Goal: Information Seeking & Learning: Get advice/opinions

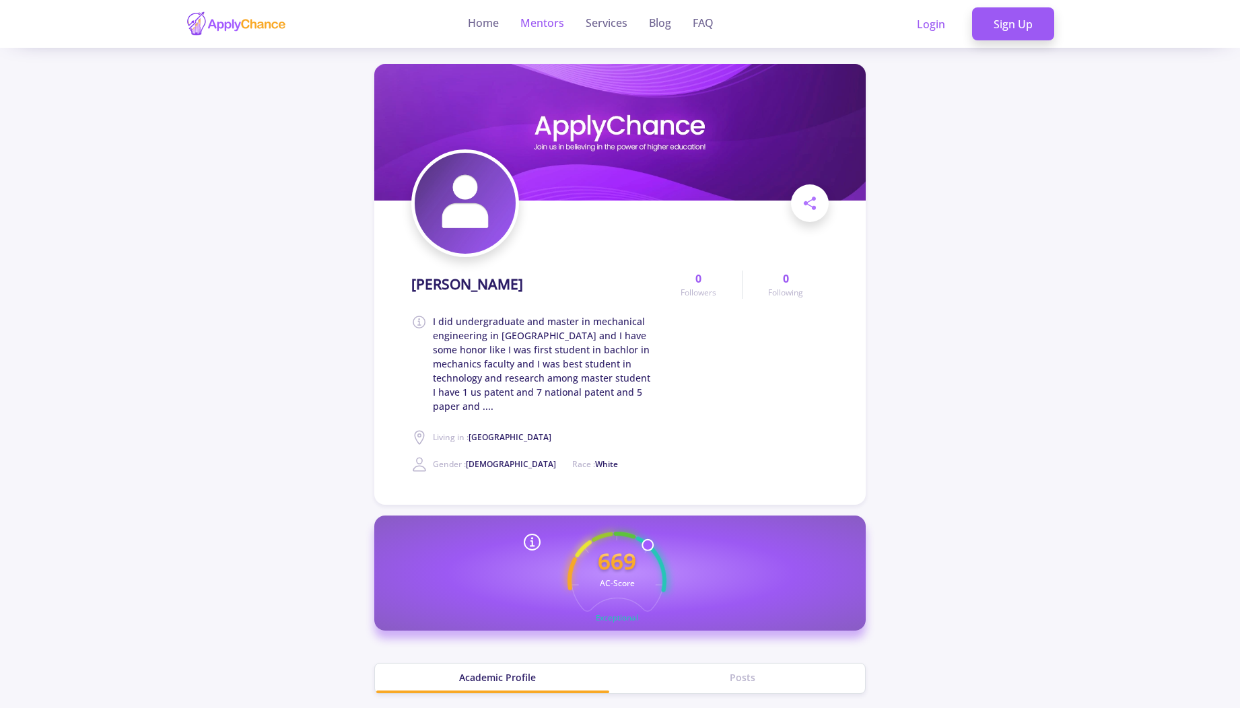
click at [558, 22] on link "Mentors" at bounding box center [542, 24] width 44 height 48
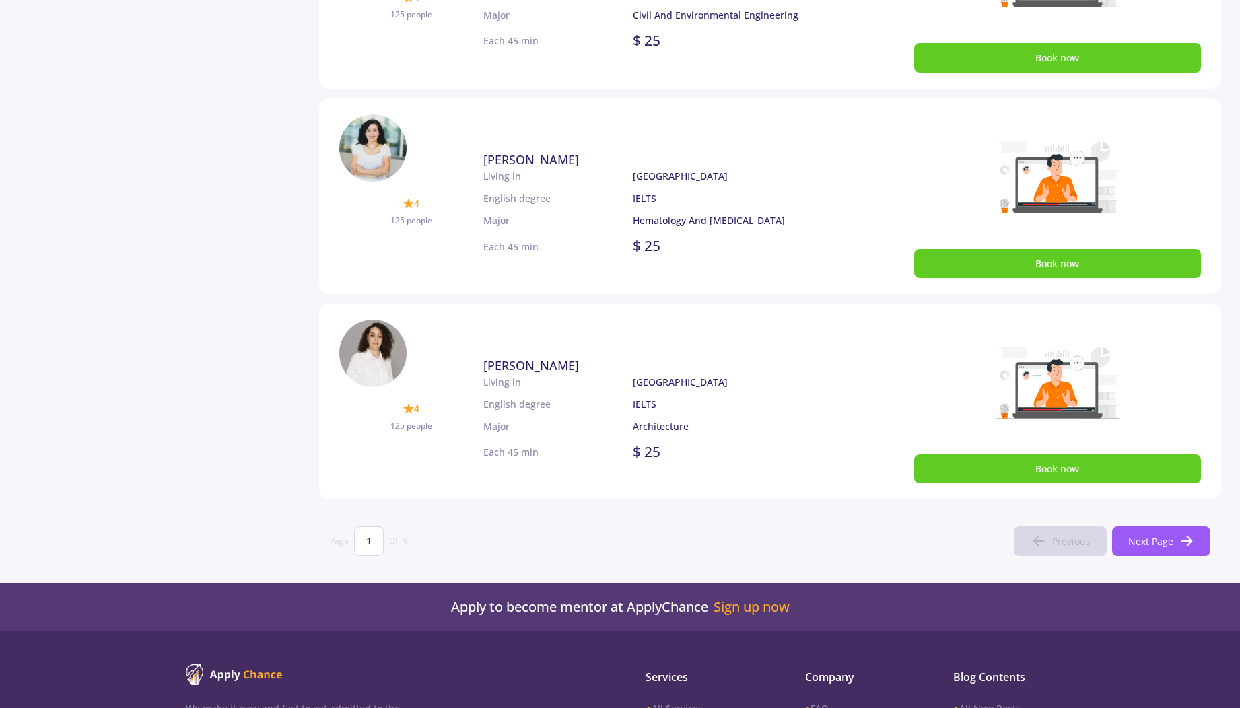
scroll to position [808, 0]
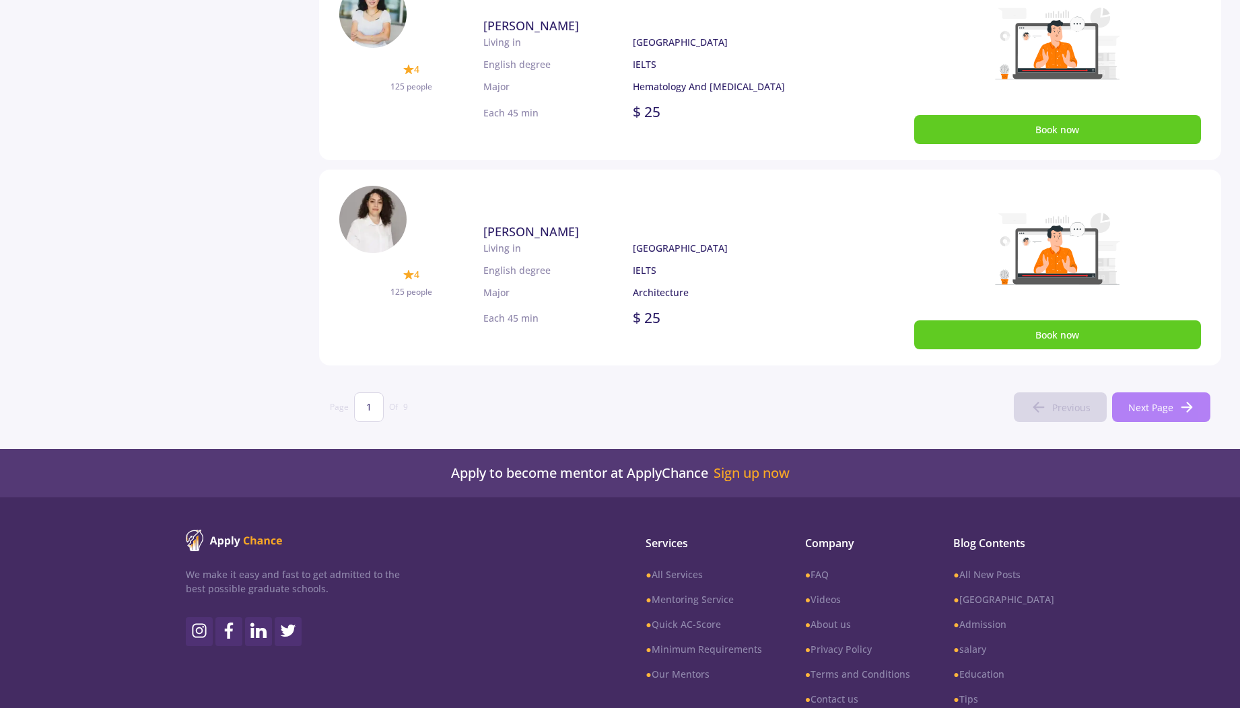
click at [1181, 401] on icon at bounding box center [1187, 407] width 16 height 16
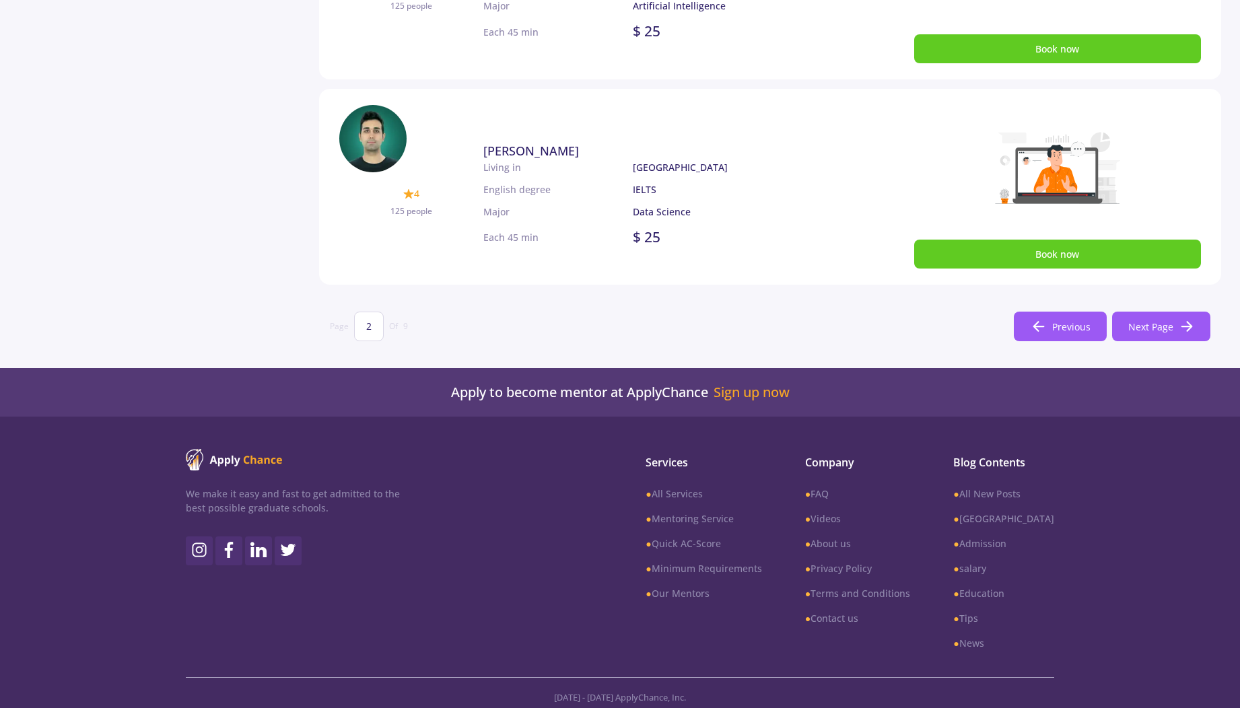
scroll to position [896, 0]
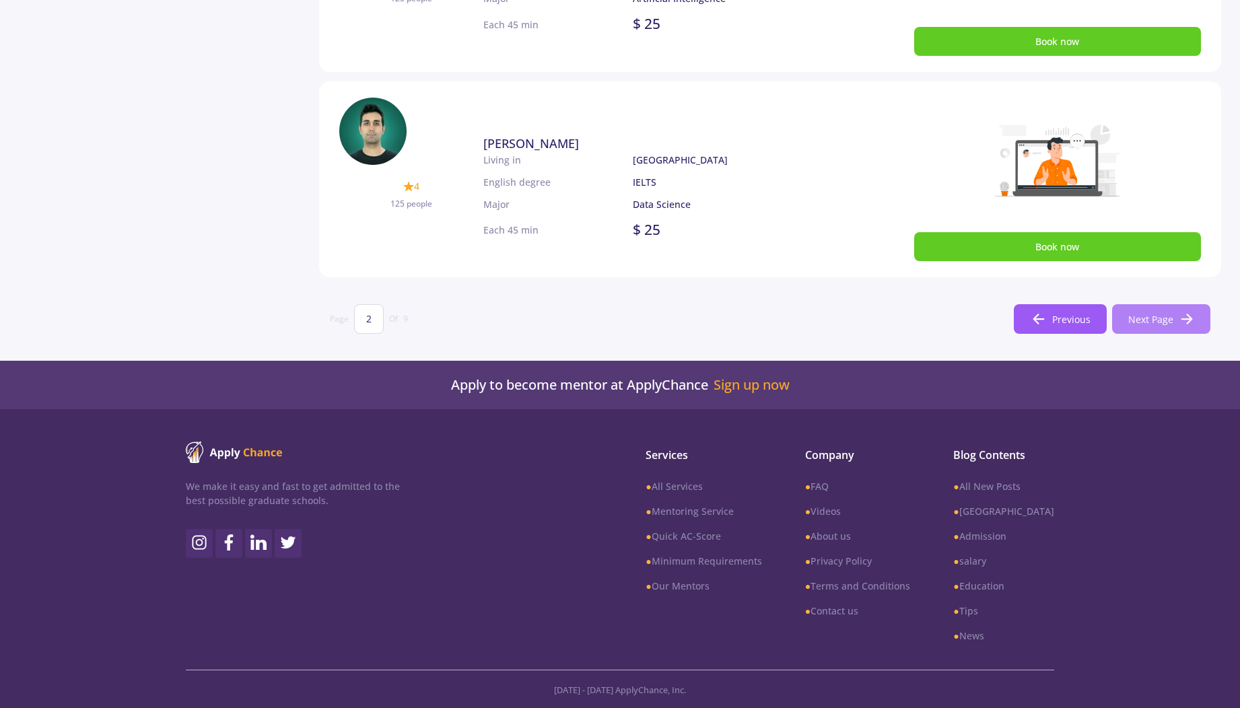
click at [1165, 324] on span "Next Page" at bounding box center [1150, 319] width 45 height 14
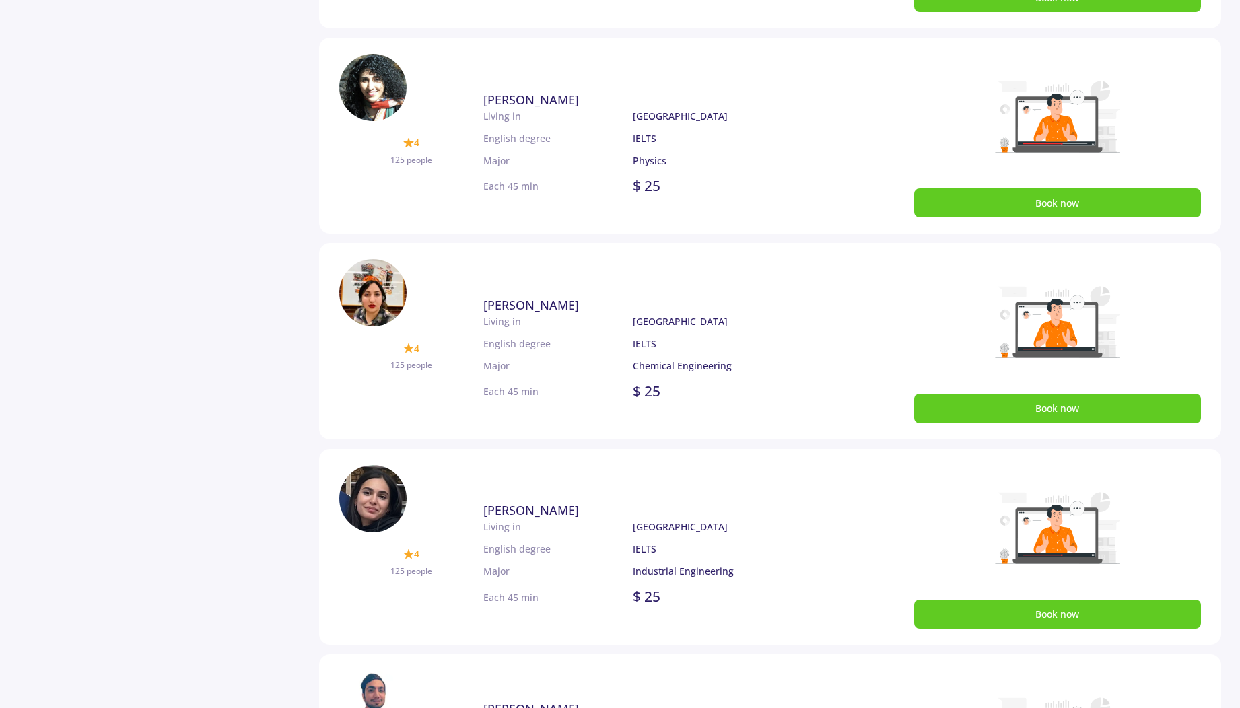
scroll to position [646, 0]
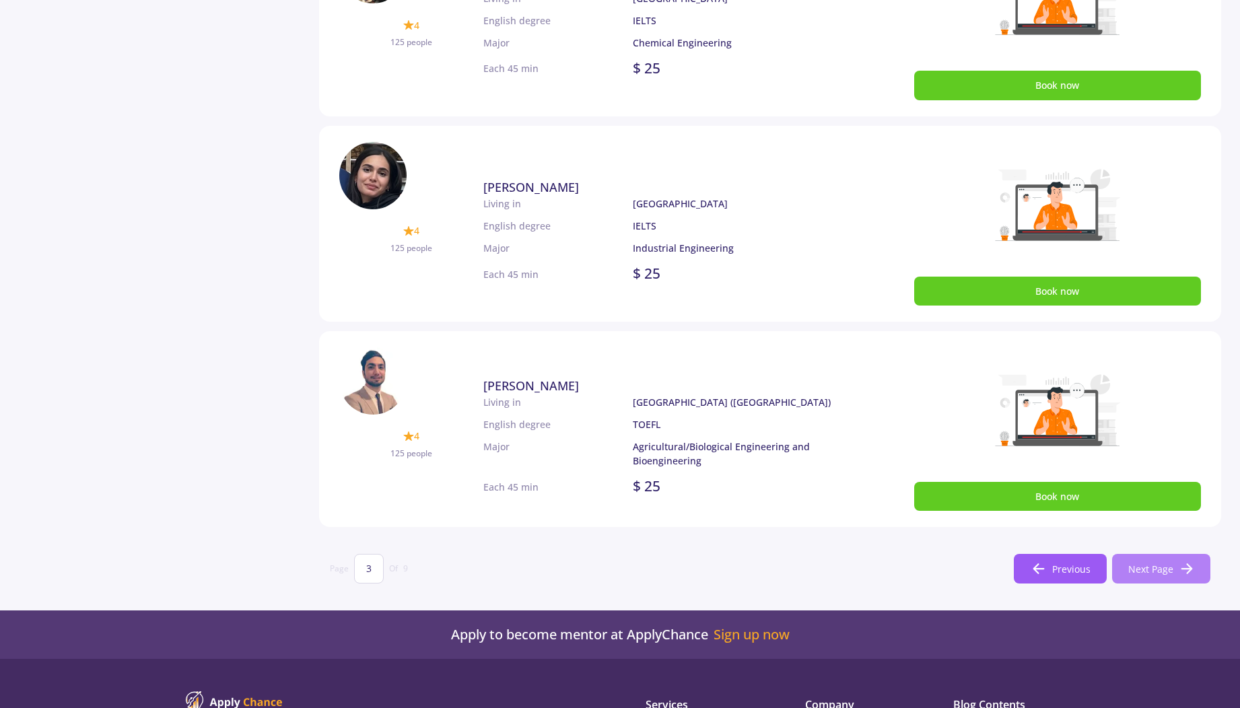
click at [1185, 565] on icon at bounding box center [1187, 569] width 16 height 16
click at [1156, 569] on span "Next Page" at bounding box center [1150, 569] width 45 height 14
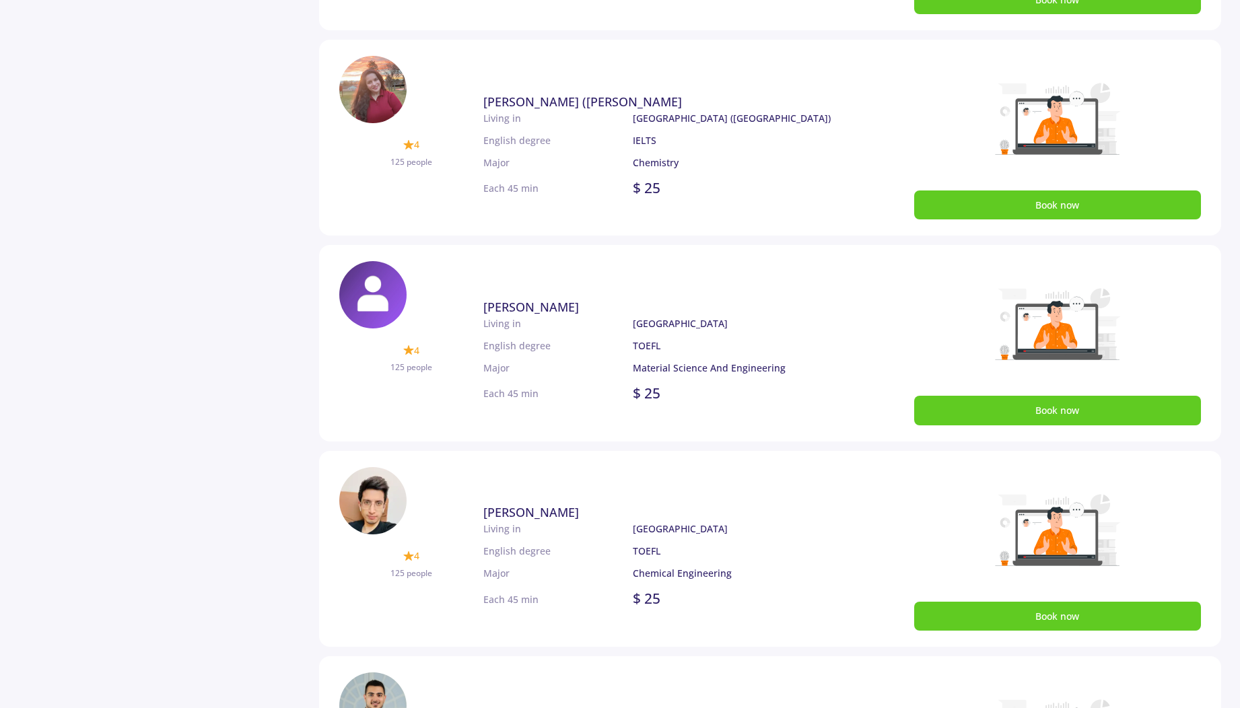
scroll to position [896, 0]
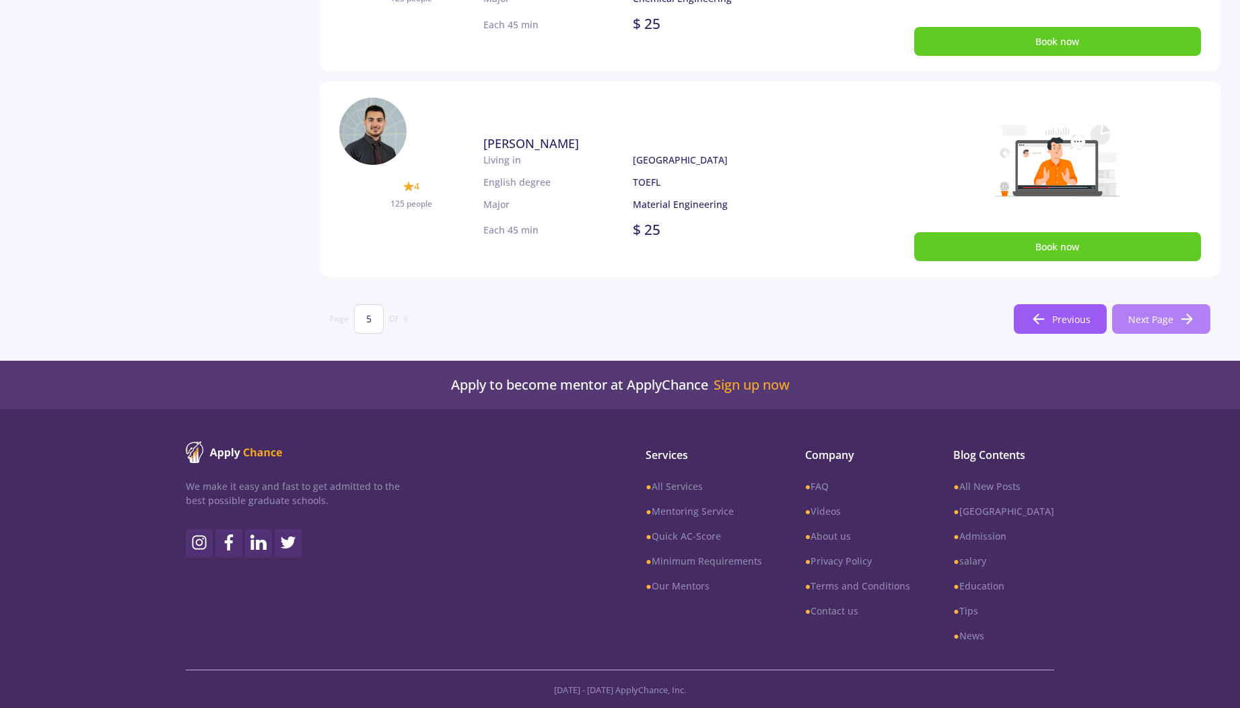
click at [1156, 318] on span "Next Page" at bounding box center [1150, 319] width 45 height 14
type input "6"
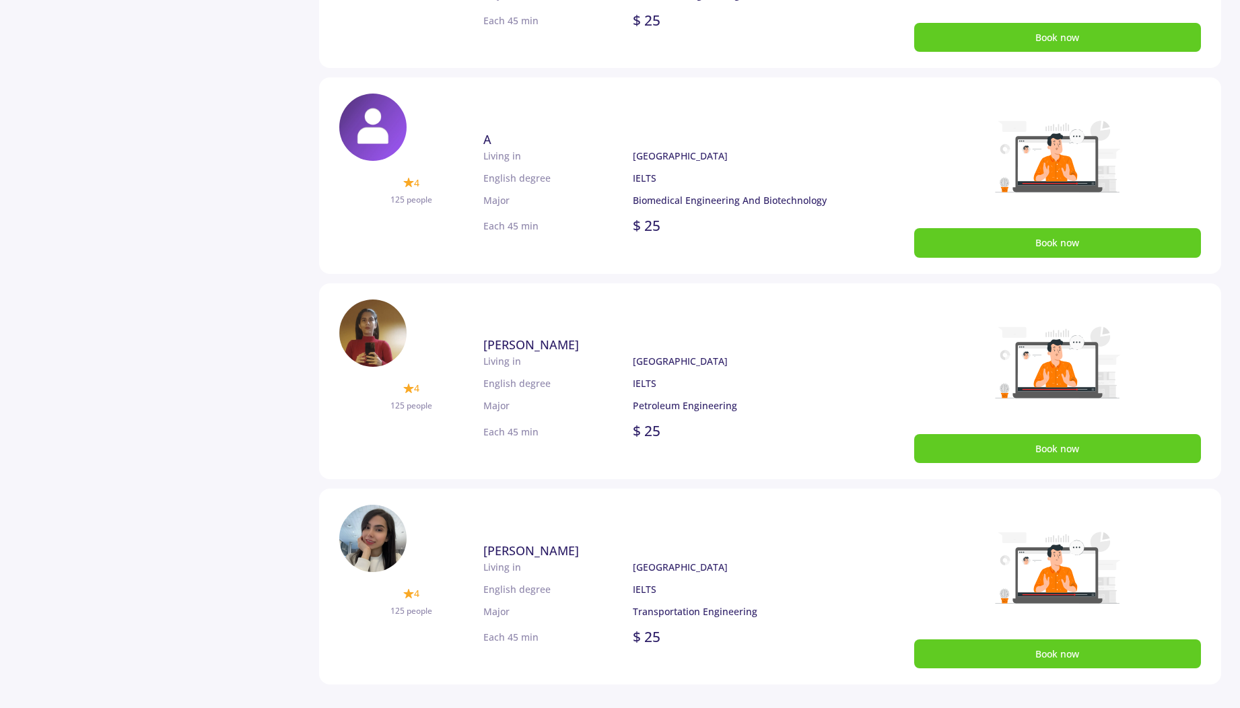
scroll to position [0, 0]
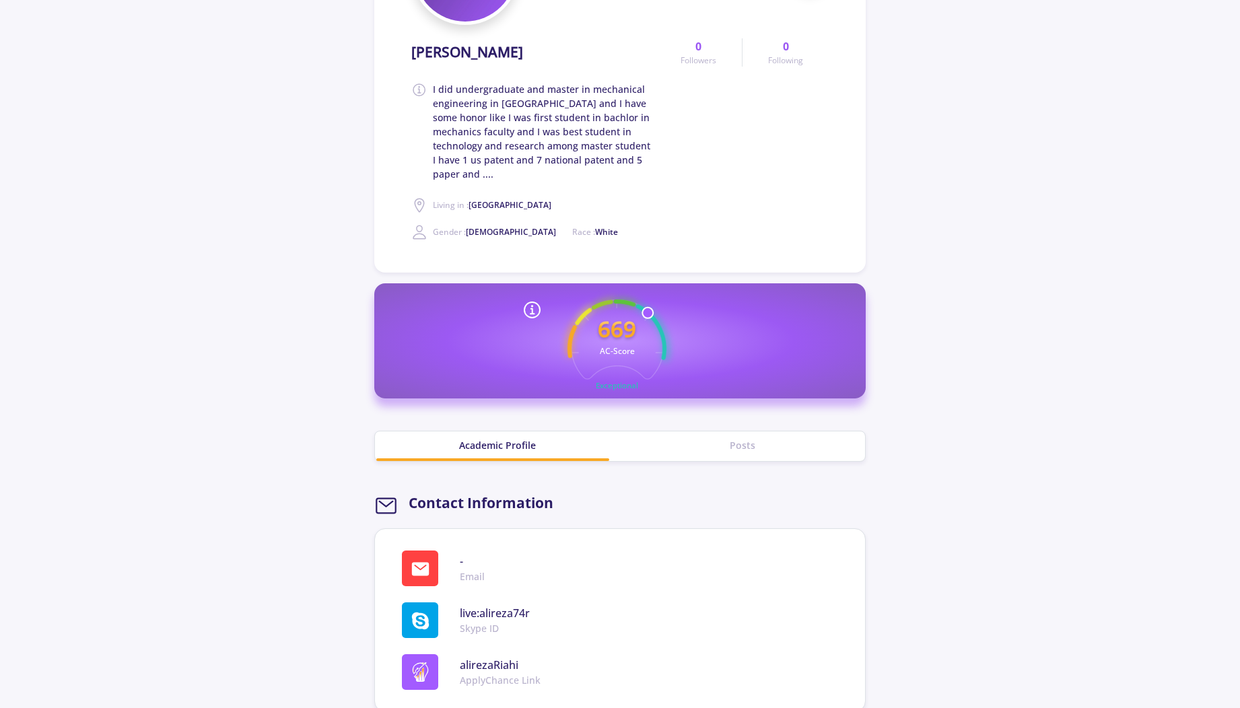
scroll to position [242, 0]
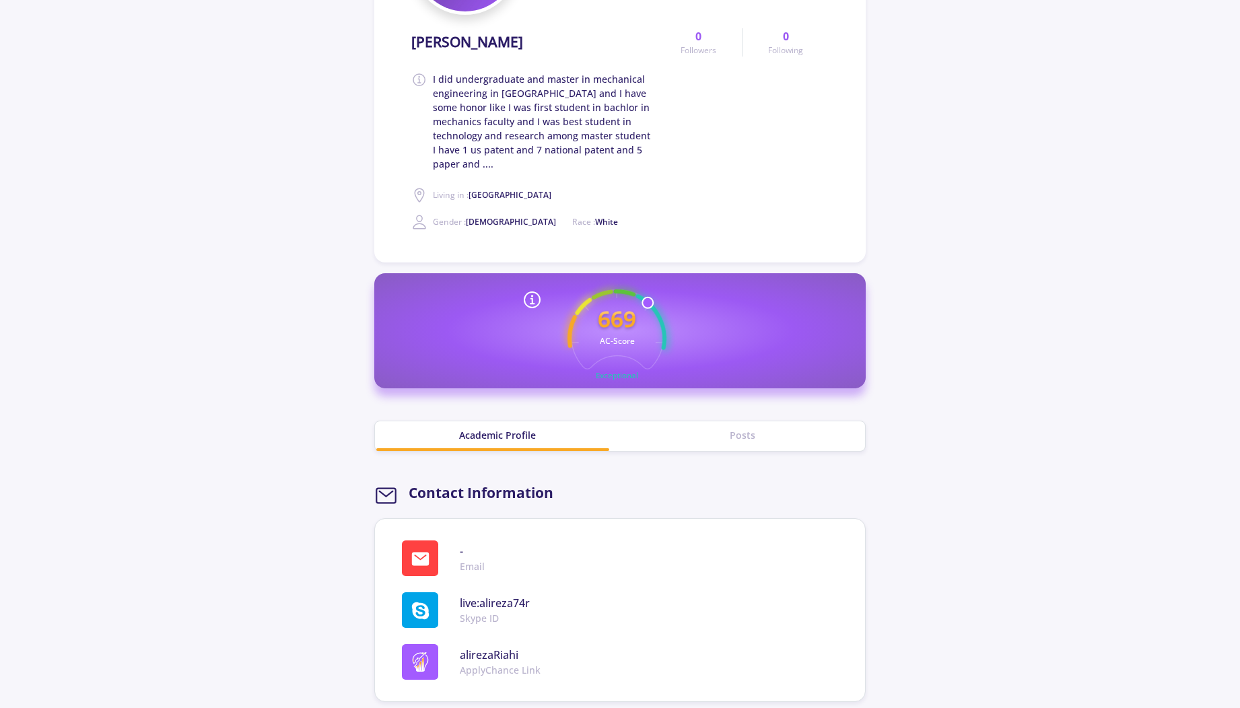
click at [461, 164] on span "I did undergraduate and master in mechanical engineering in [GEOGRAPHIC_DATA] a…" at bounding box center [544, 121] width 222 height 99
click at [477, 163] on span "I did undergraduate and master in mechanical engineering in [GEOGRAPHIC_DATA] a…" at bounding box center [544, 121] width 222 height 99
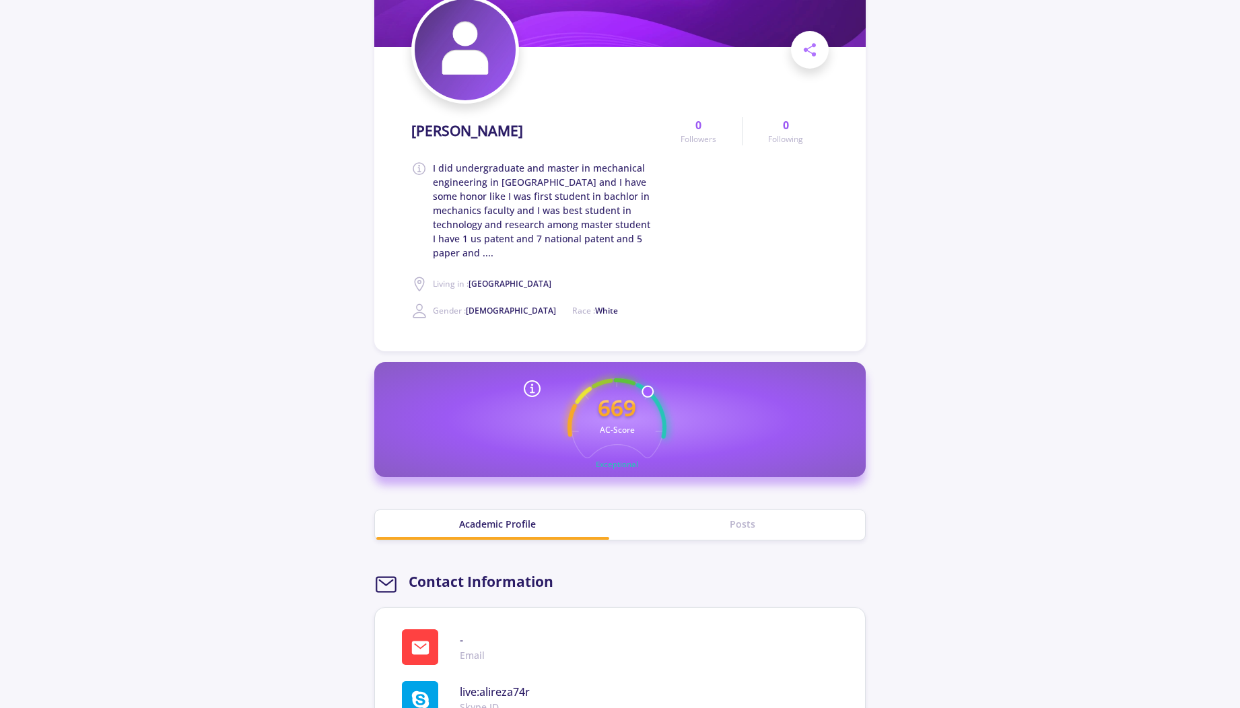
scroll to position [0, 0]
